Goal: Task Accomplishment & Management: Complete application form

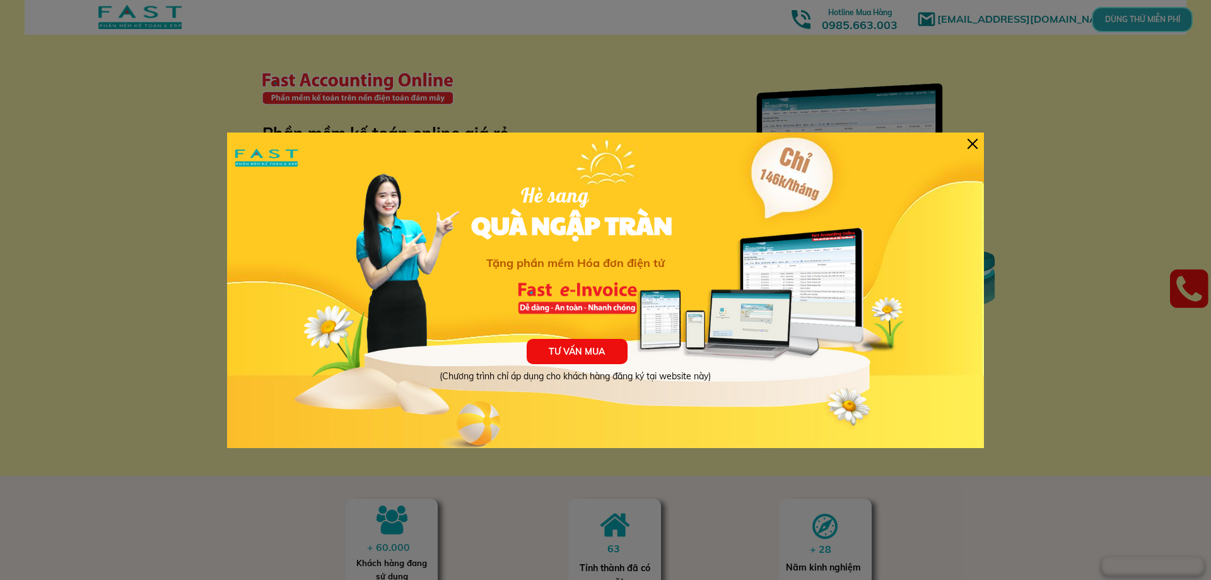
click at [976, 141] on div at bounding box center [973, 144] width 10 height 10
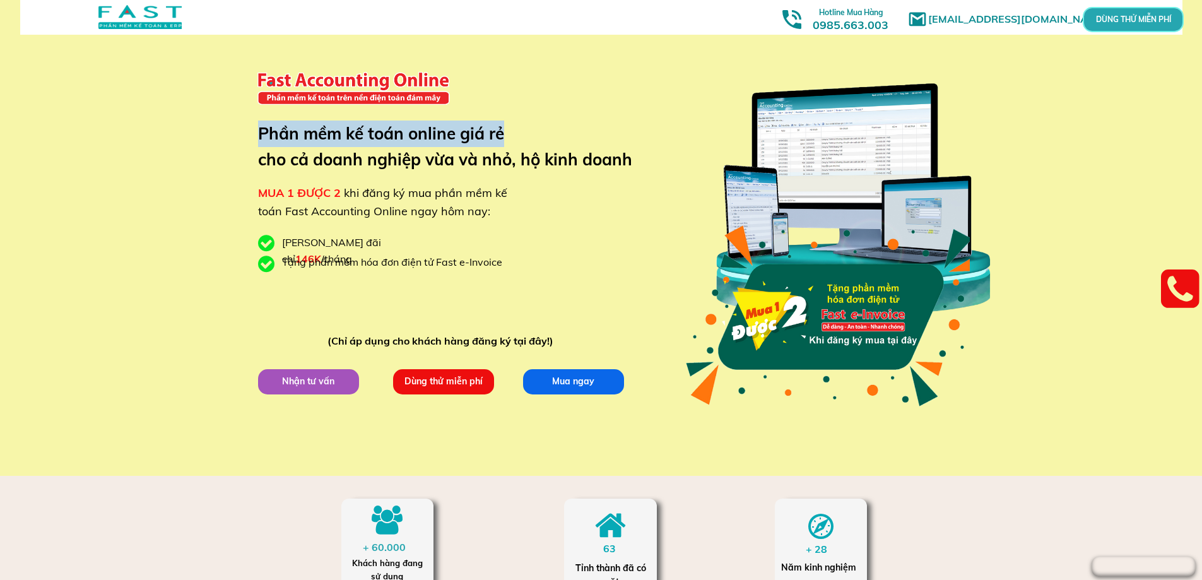
drag, startPoint x: 262, startPoint y: 136, endPoint x: 511, endPoint y: 129, distance: 248.7
click at [511, 129] on h3 "Phần mềm kế toán online giá rẻ cho cả doanh nghiệp vừa và nhỏ, hộ kinh doanh" at bounding box center [454, 147] width 393 height 52
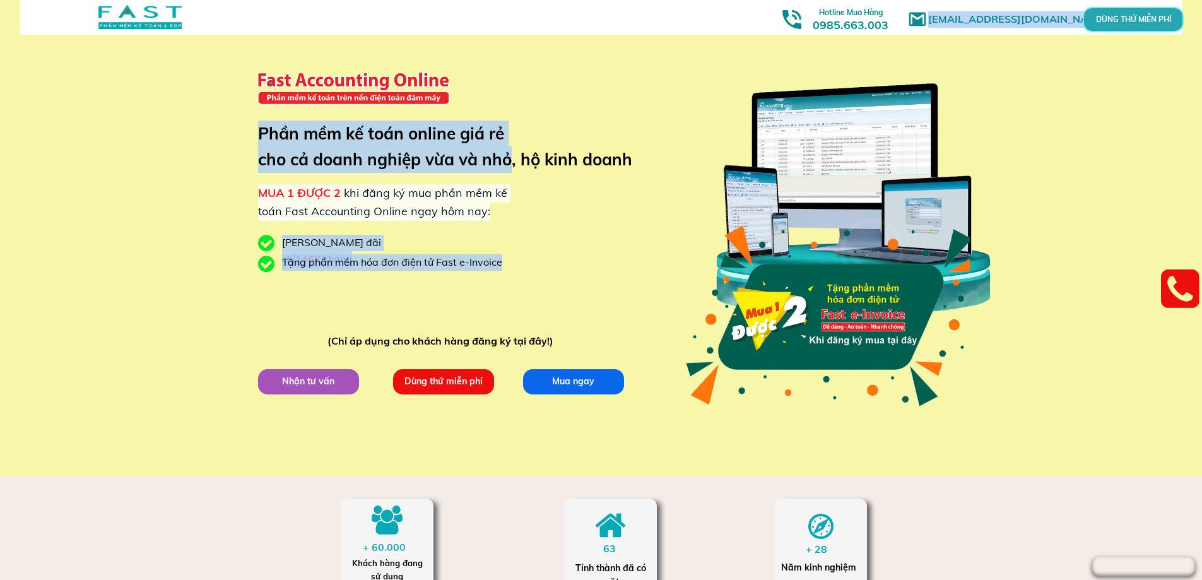
drag, startPoint x: 253, startPoint y: 166, endPoint x: 514, endPoint y: 162, distance: 261.2
click at [514, 162] on div "[EMAIL_ADDRESS][DOMAIN_NAME] MUA 1 ĐƯỢC 2 khi đăng ký mua phần mềm kế toán Fast…" at bounding box center [601, 238] width 1202 height 476
click at [514, 162] on h3 "Phần mềm kế toán online giá rẻ cho cả doanh nghiệp vừa và nhỏ, hộ kinh doanh" at bounding box center [454, 147] width 393 height 52
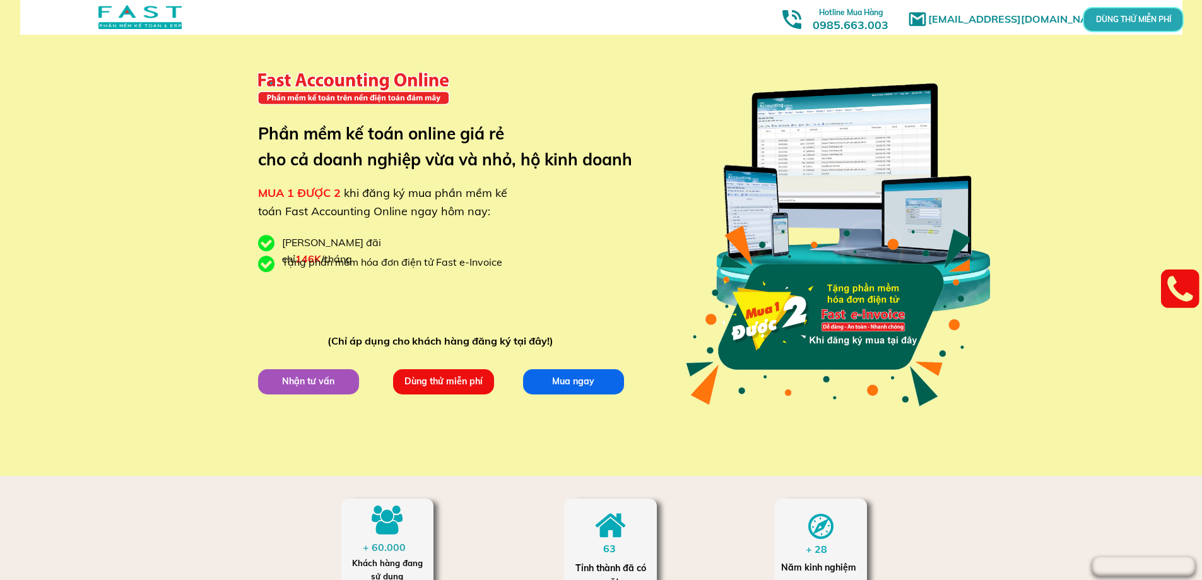
click at [413, 379] on p "Dùng thử miễn phí" at bounding box center [443, 381] width 102 height 26
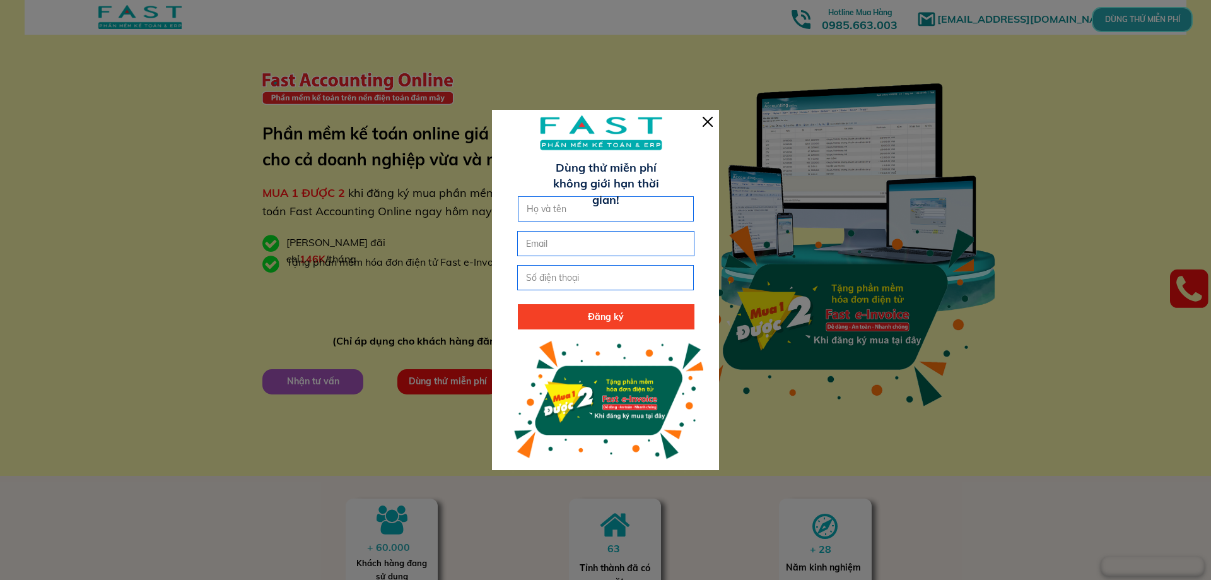
click at [705, 117] on div at bounding box center [708, 122] width 10 height 10
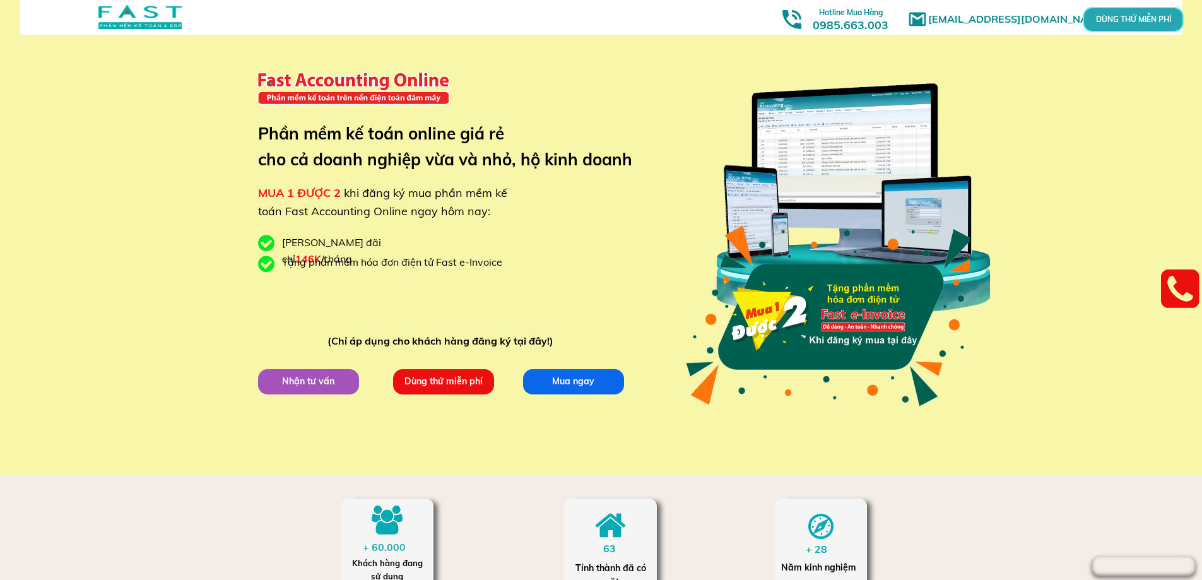
click at [440, 378] on p "Dùng thử miễn phí" at bounding box center [443, 380] width 102 height 25
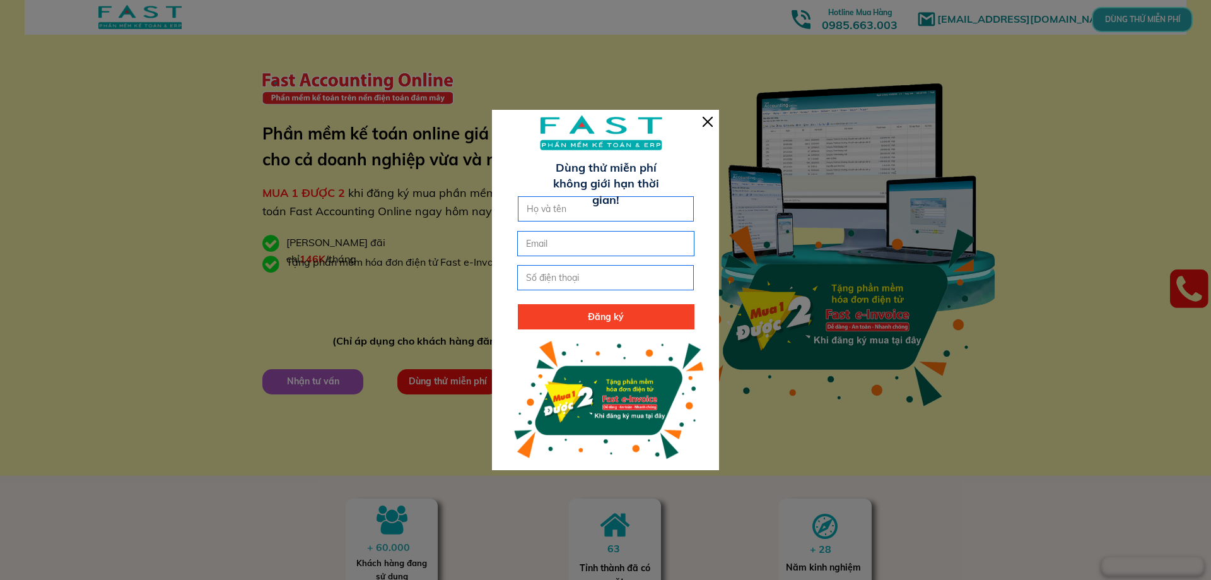
click at [580, 204] on input "text" at bounding box center [606, 209] width 165 height 24
type input "[PERSON_NAME]"
